Goal: Task Accomplishment & Management: Use online tool/utility

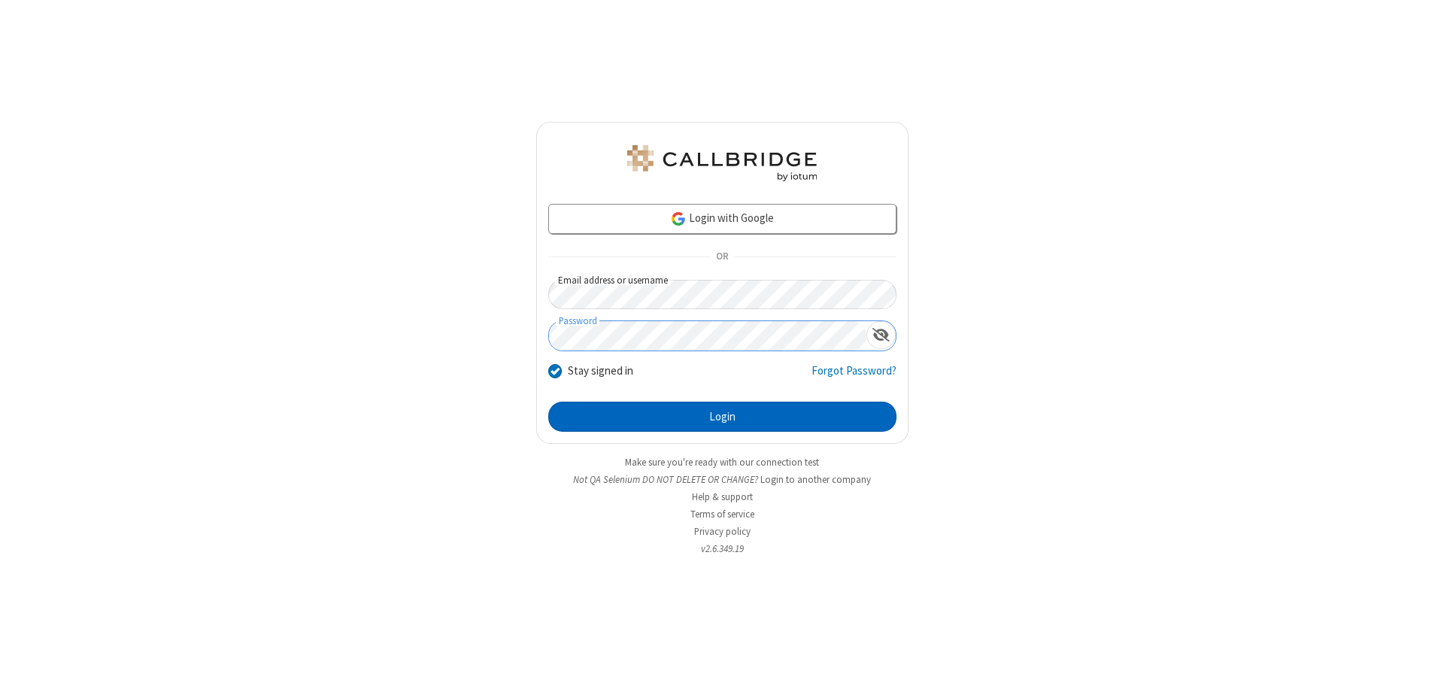
click at [722, 417] on button "Login" at bounding box center [722, 417] width 348 height 30
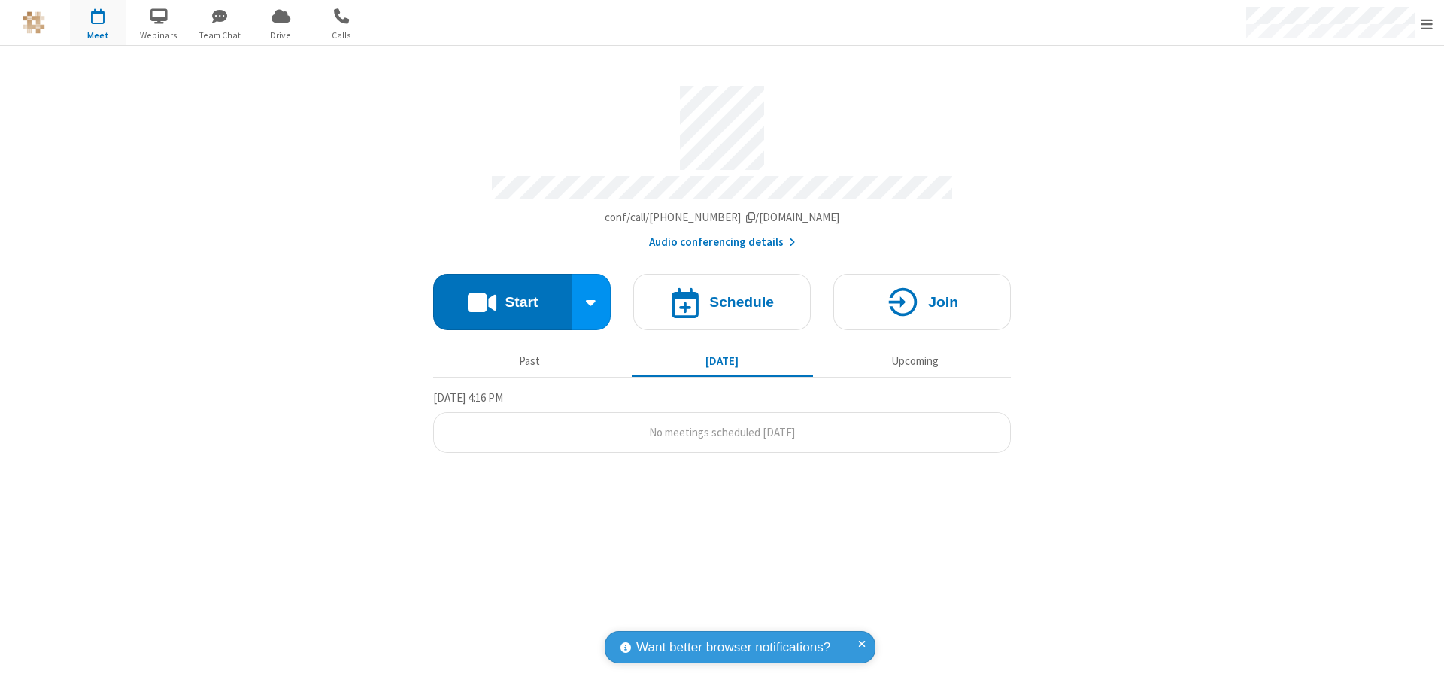
click at [1427, 23] on span "Open menu" at bounding box center [1427, 24] width 12 height 15
click at [98, 23] on span "button" at bounding box center [98, 16] width 56 height 26
click at [722, 295] on h4 "Schedule" at bounding box center [741, 302] width 65 height 14
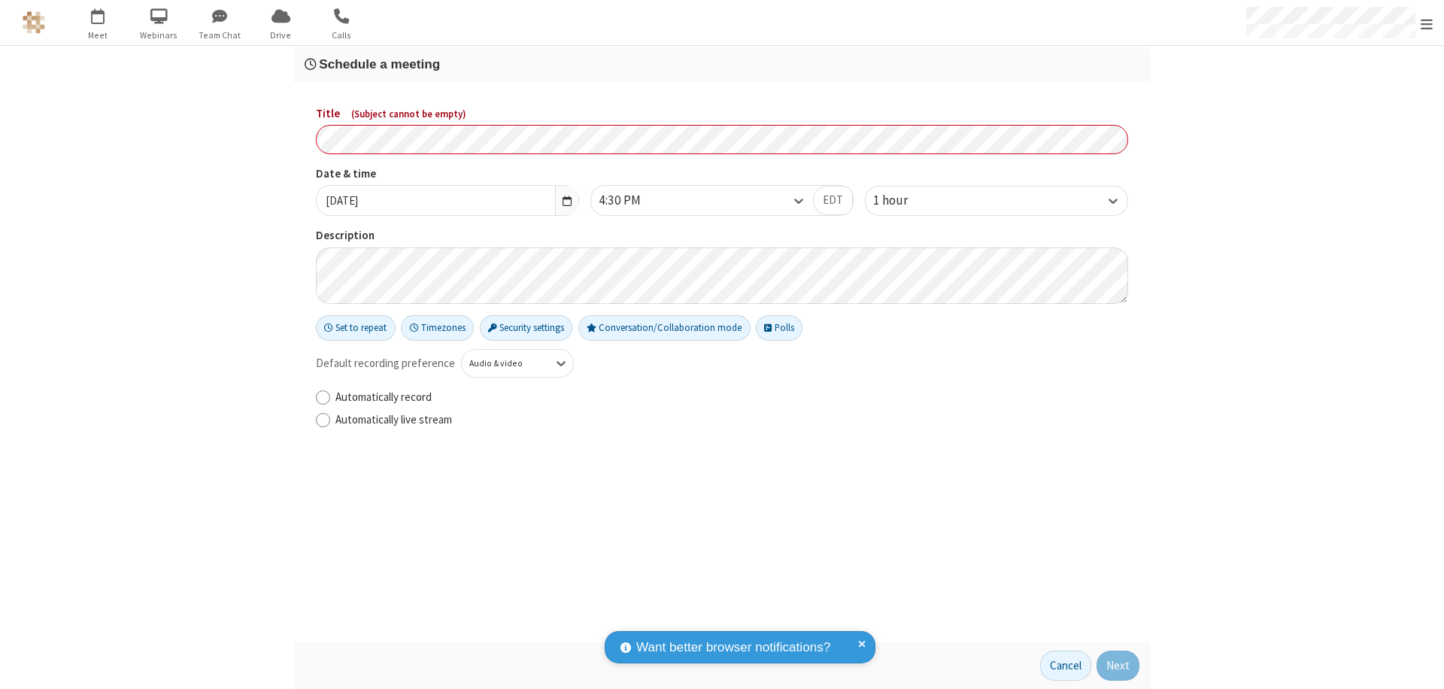
click at [722, 64] on h3 "Schedule a meeting" at bounding box center [722, 64] width 835 height 14
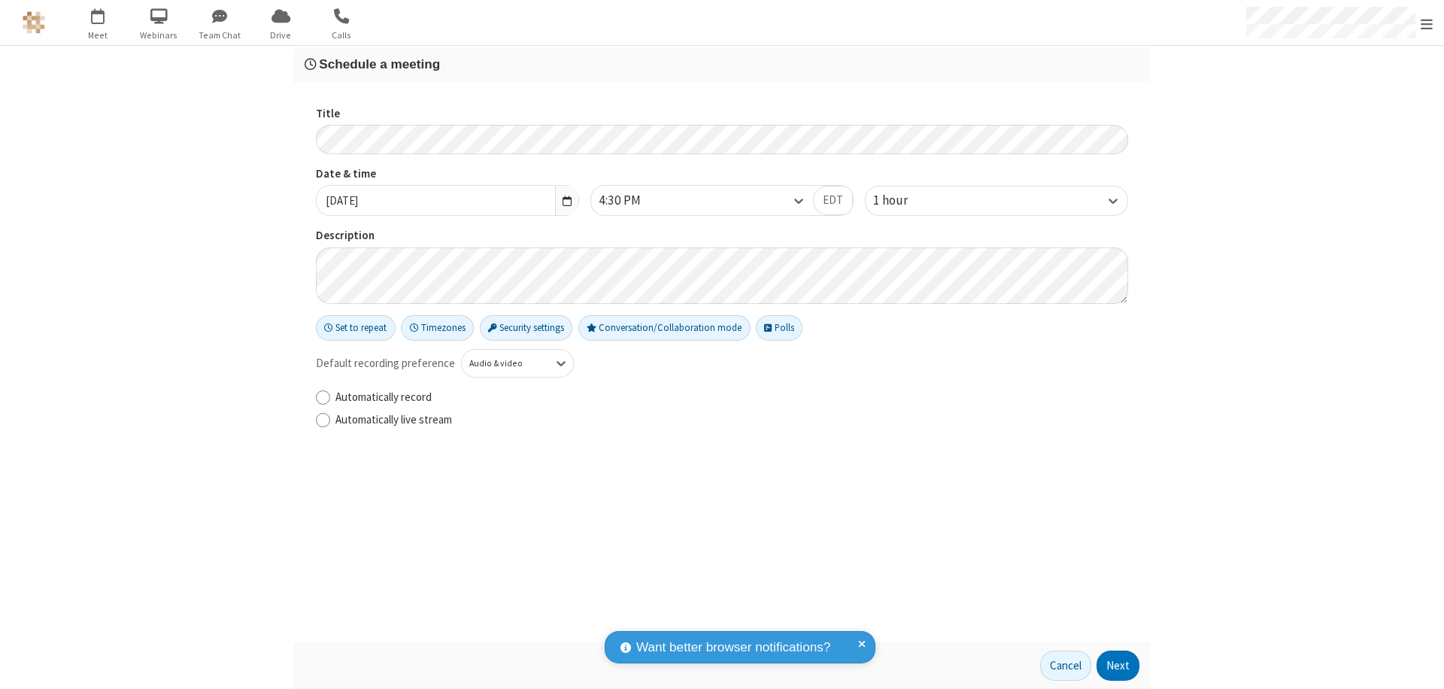
click at [1118, 666] on button "Next" at bounding box center [1117, 666] width 43 height 30
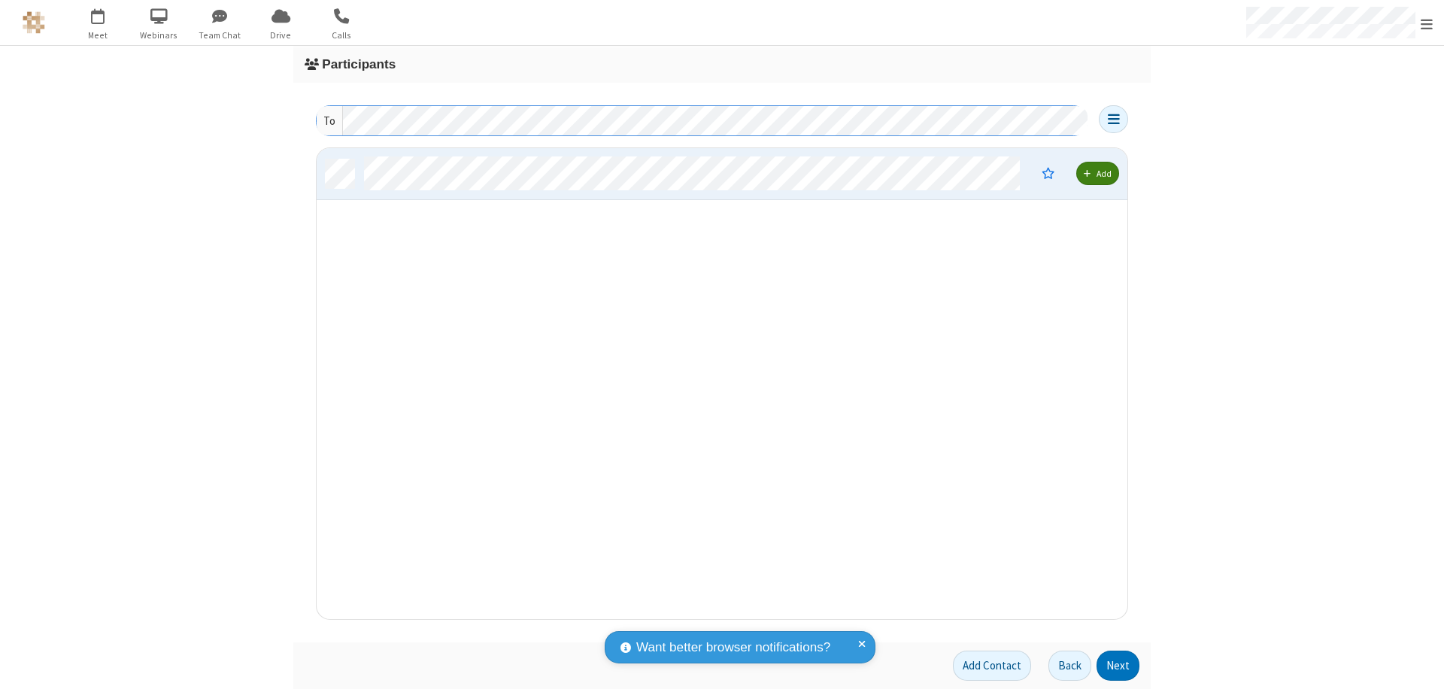
scroll to position [459, 799]
click at [1118, 666] on button "Next" at bounding box center [1117, 666] width 43 height 30
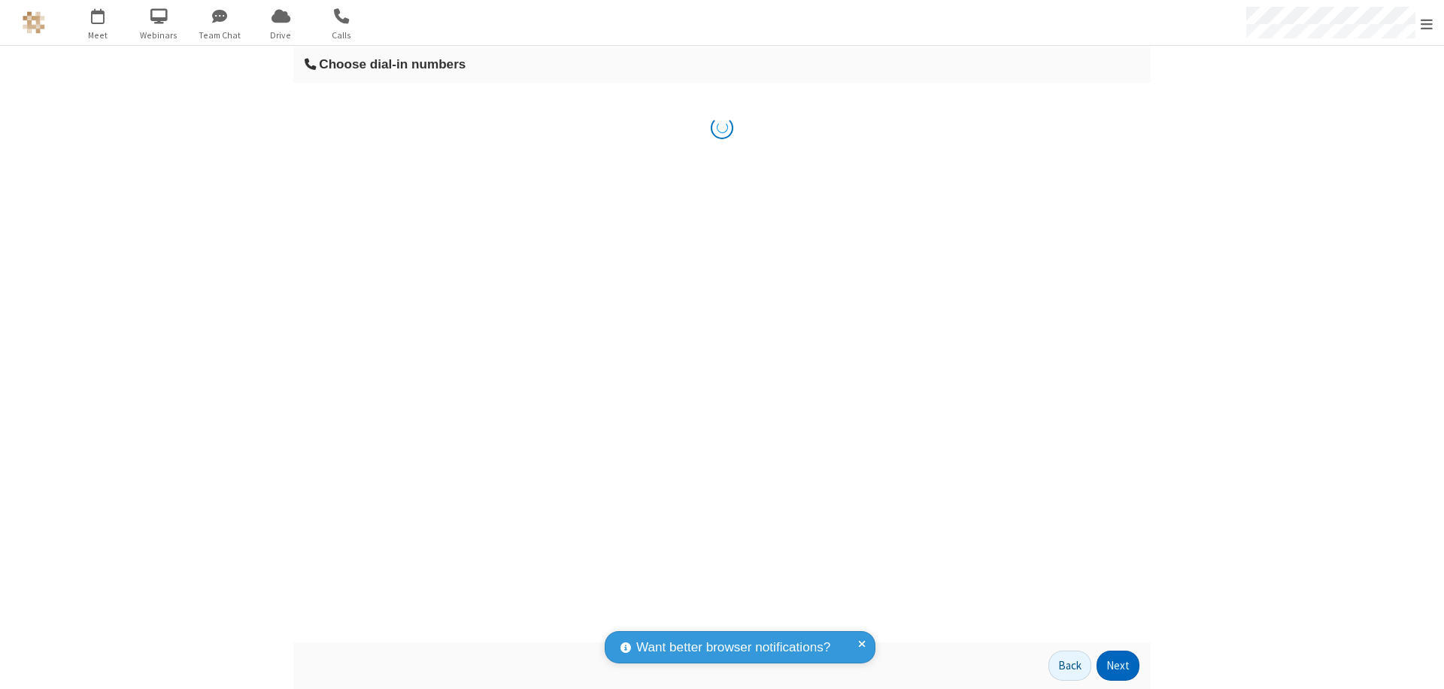
click at [1118, 666] on button "Next" at bounding box center [1117, 666] width 43 height 30
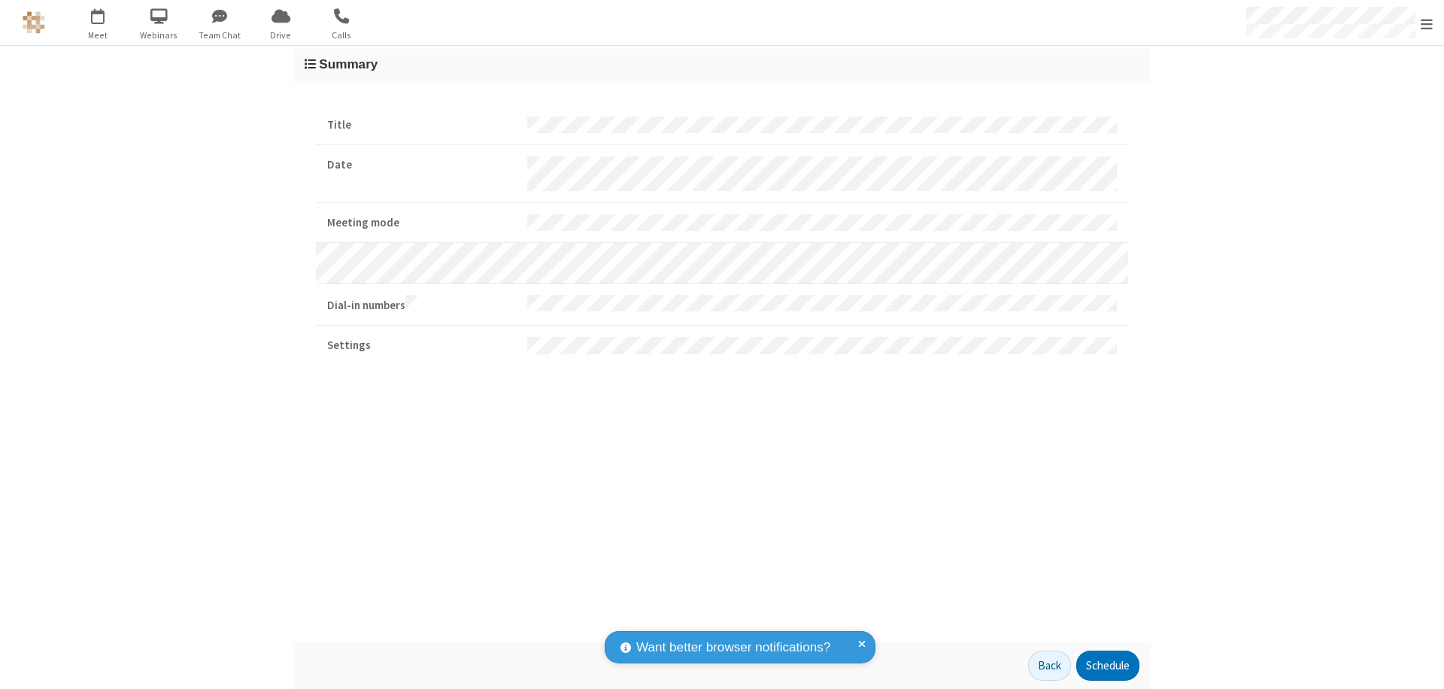
click at [1107, 666] on button "Schedule" at bounding box center [1107, 666] width 63 height 30
